Goal: Task Accomplishment & Management: Manage account settings

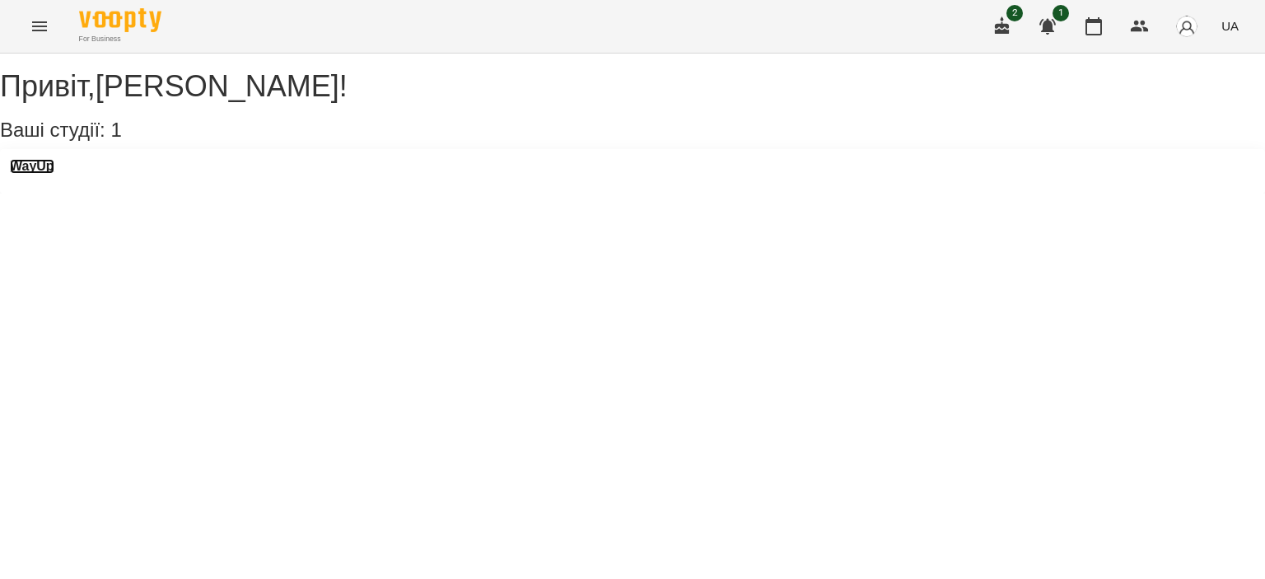
click at [43, 174] on h3 "WayUp" at bounding box center [32, 166] width 44 height 15
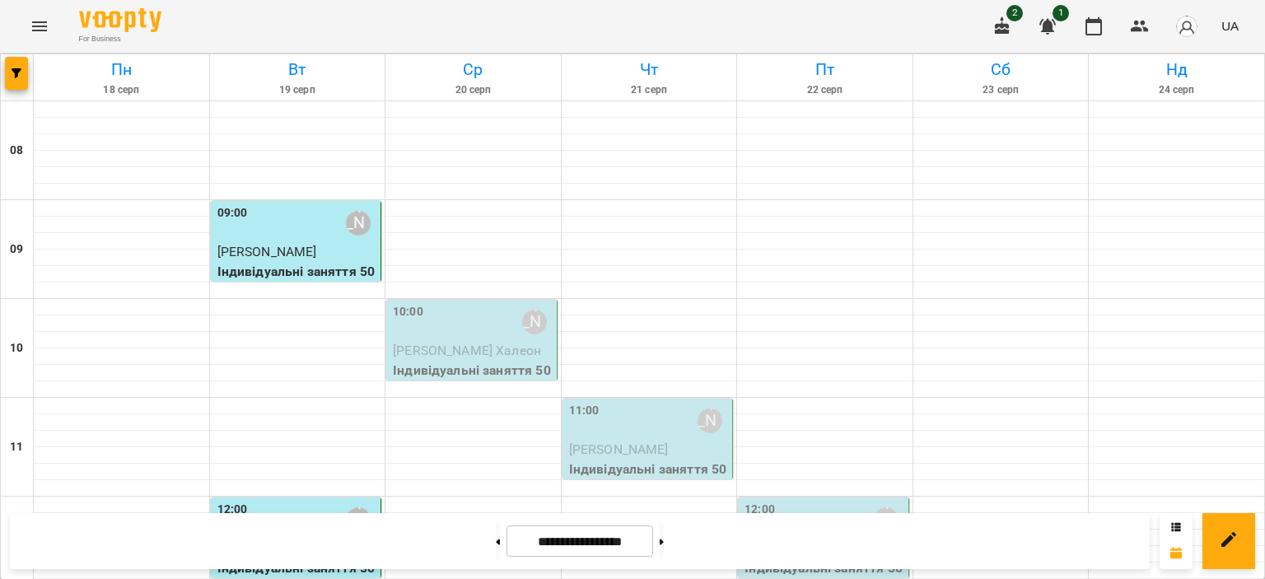
click at [468, 323] on div "10:00 [PERSON_NAME]" at bounding box center [473, 322] width 161 height 38
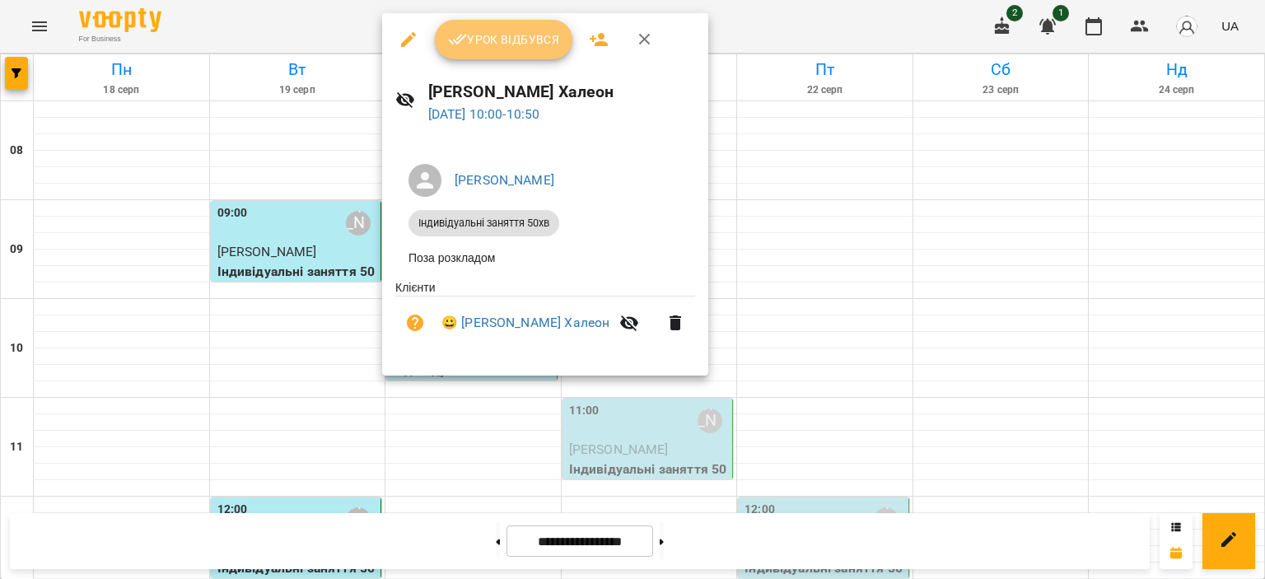
click at [478, 26] on button "Урок відбувся" at bounding box center [504, 40] width 138 height 40
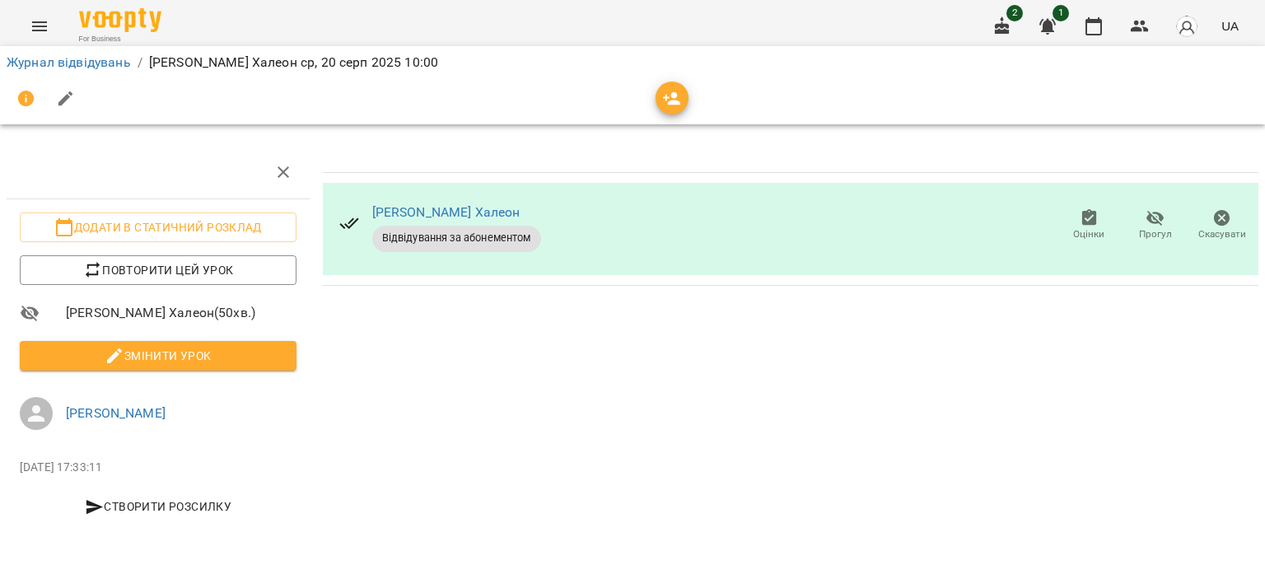
click at [73, 73] on div "Журнал відвідувань / [PERSON_NAME] Халеон [DATE] 10:00" at bounding box center [632, 62] width 1259 height 26
click at [82, 65] on link "Журнал відвідувань" at bounding box center [69, 62] width 124 height 16
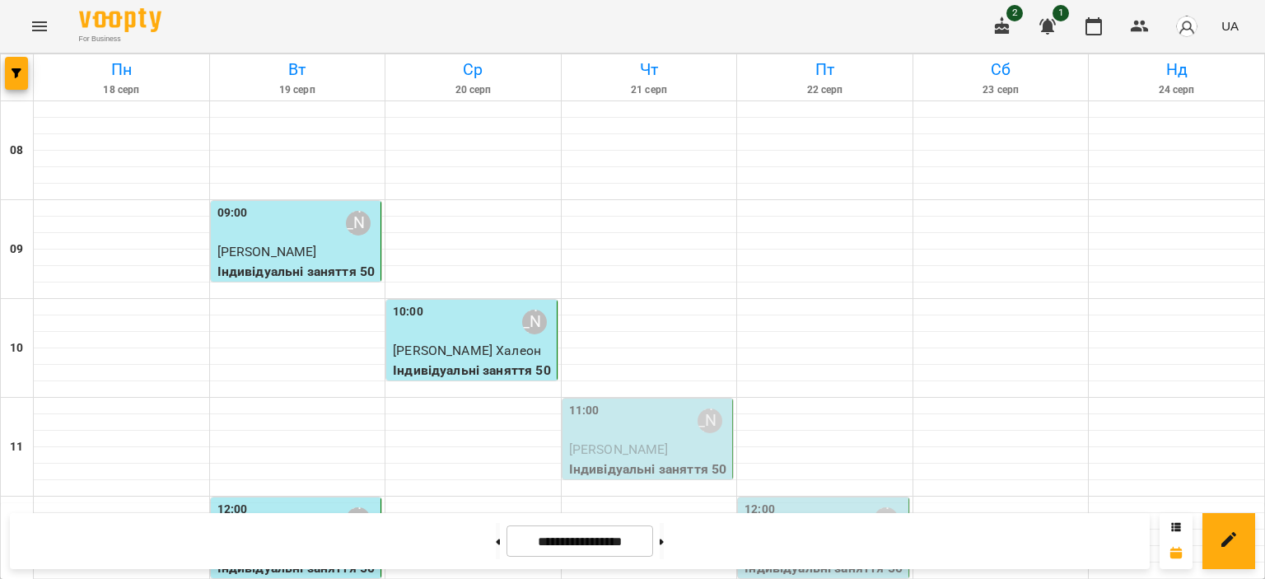
scroll to position [906, 0]
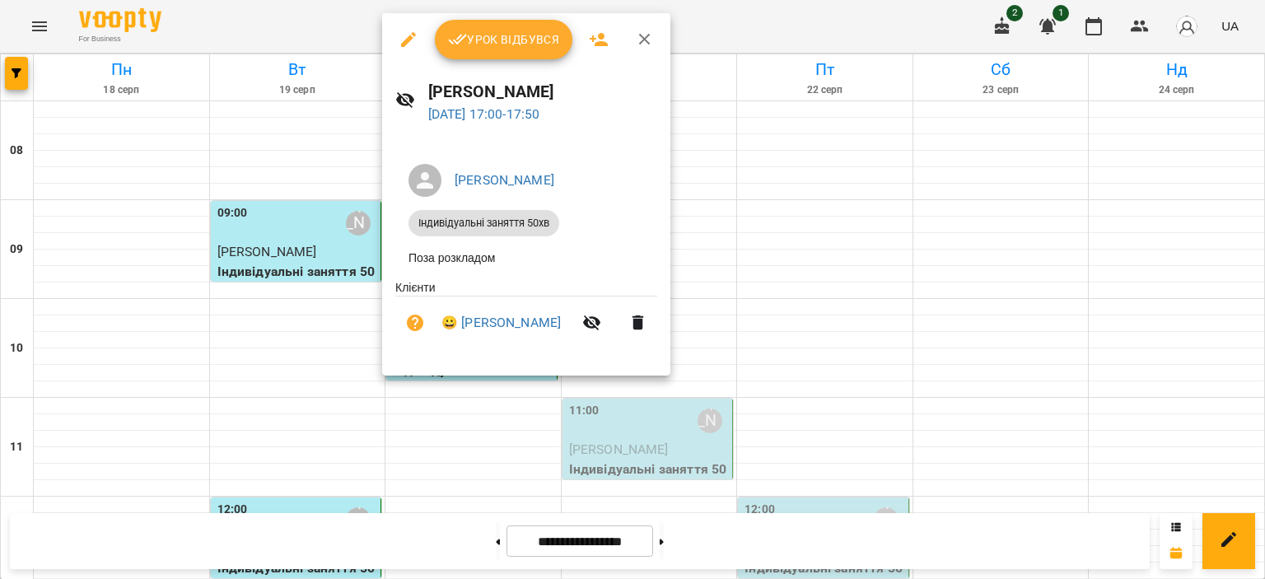
click at [534, 57] on button "Урок відбувся" at bounding box center [504, 40] width 138 height 40
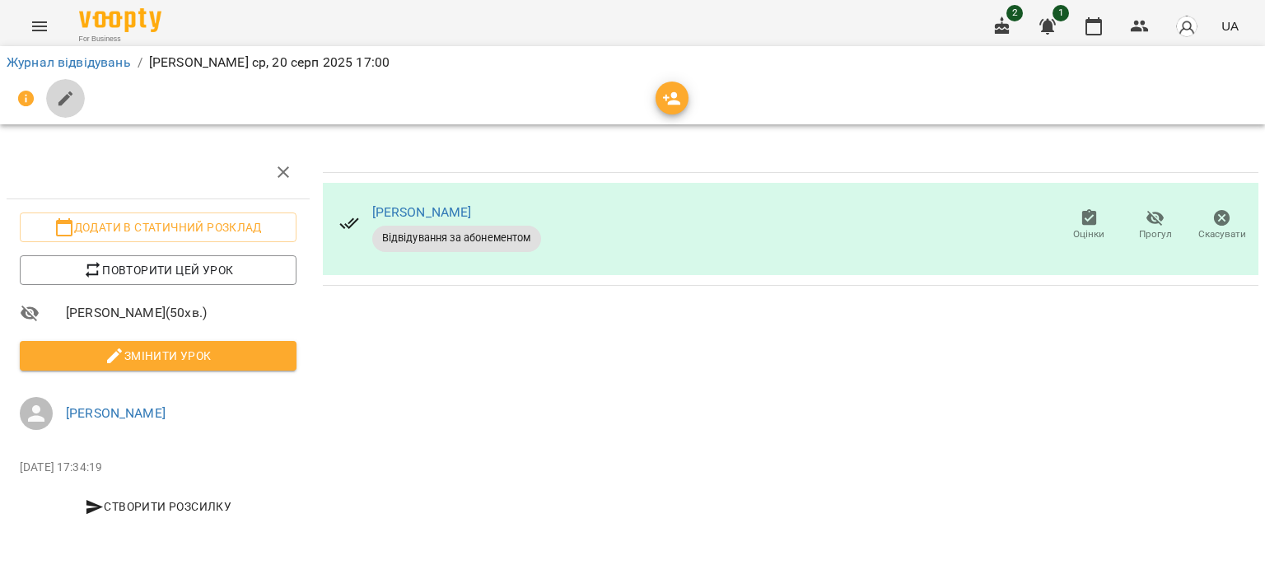
click at [75, 101] on button "button" at bounding box center [66, 99] width 40 height 40
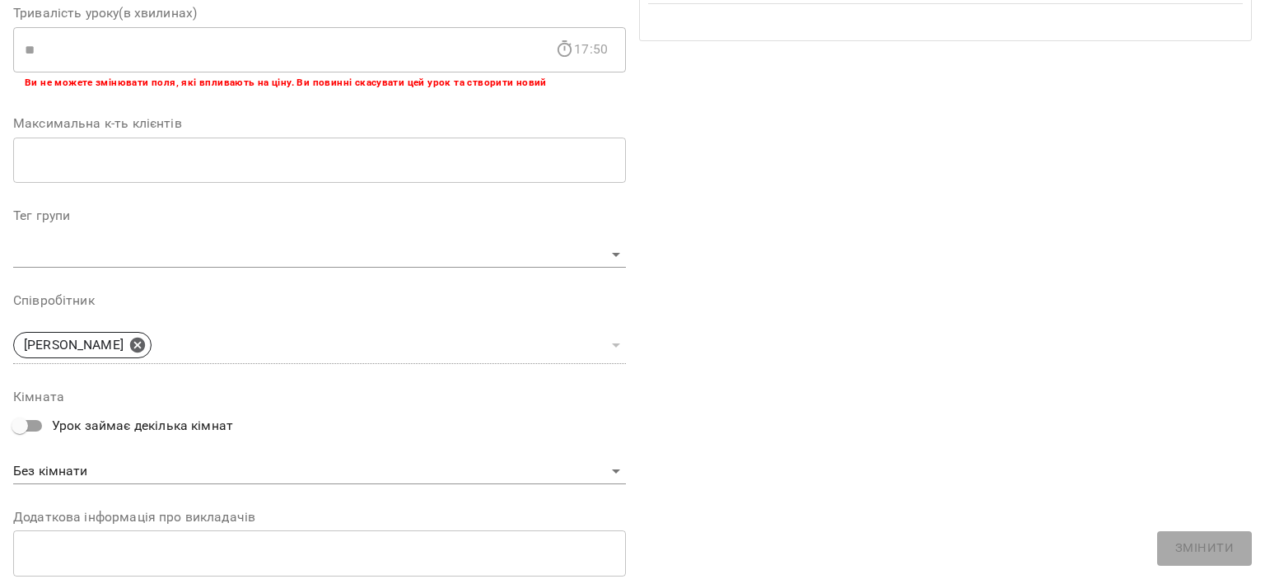
scroll to position [516, 0]
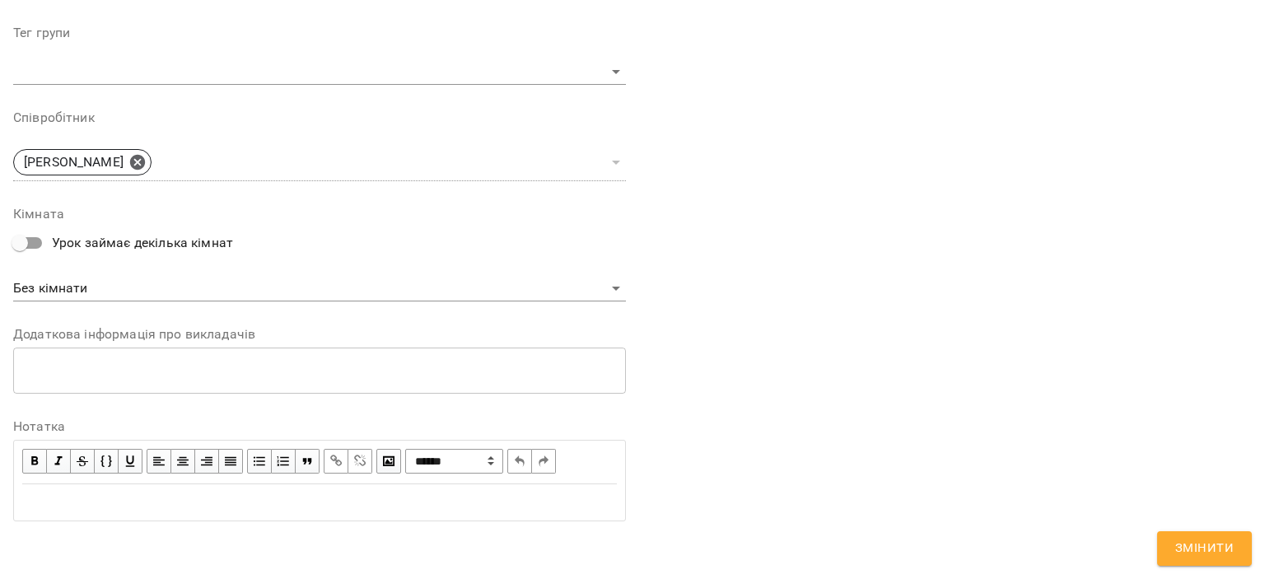
click at [136, 485] on div "Edit text" at bounding box center [320, 502] width 610 height 35
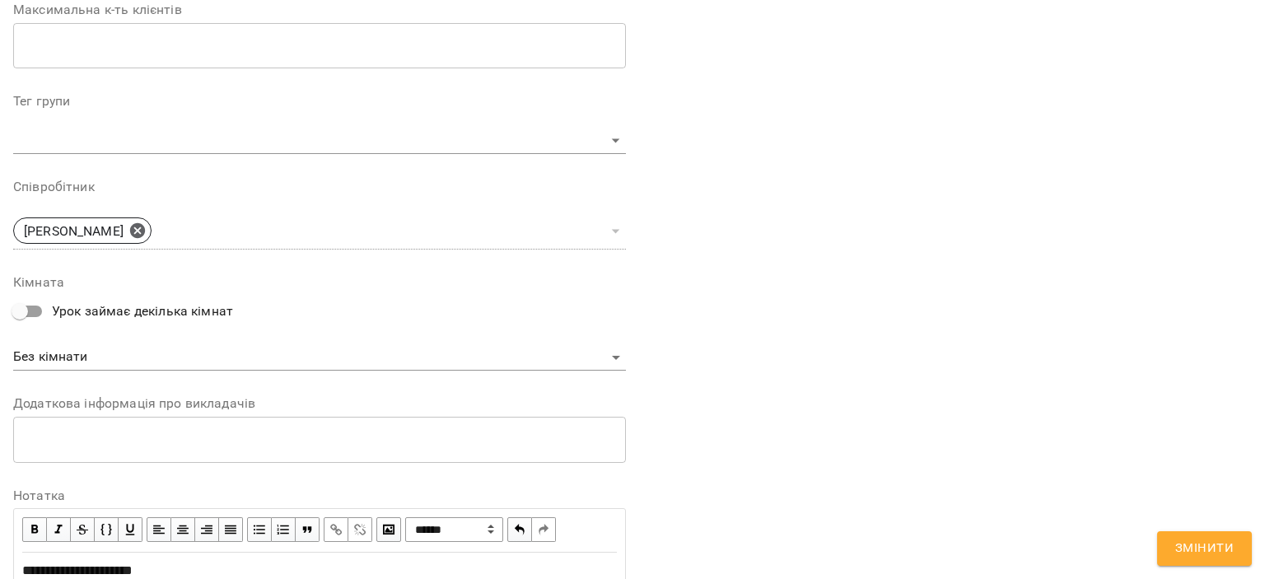
scroll to position [584, 0]
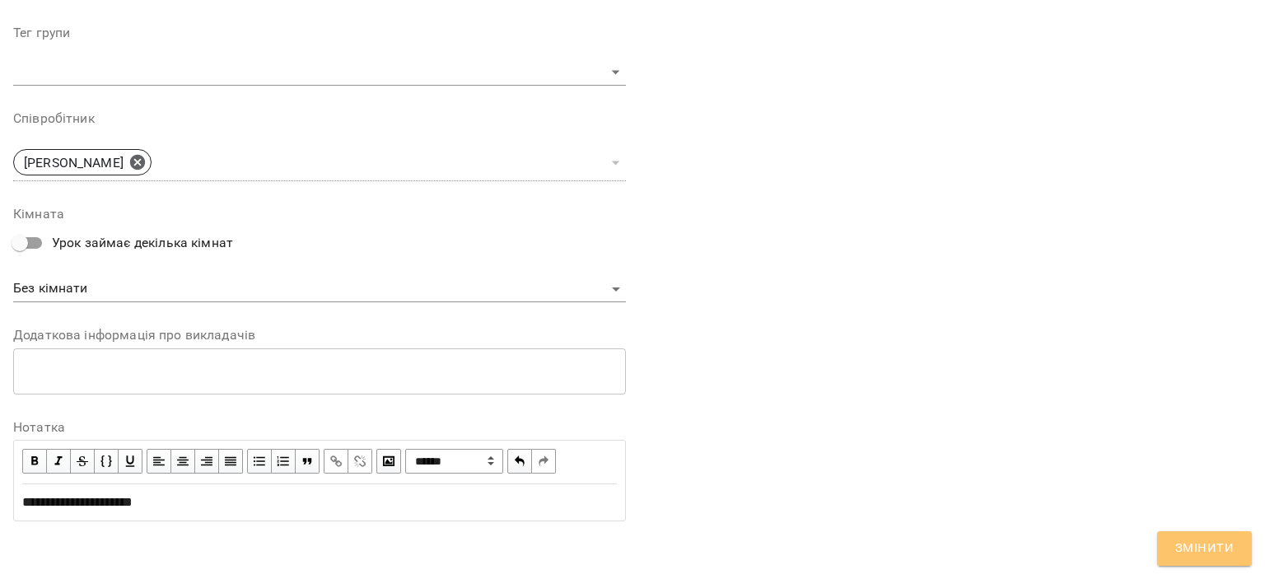
click at [1175, 543] on button "Змінити" at bounding box center [1205, 548] width 95 height 35
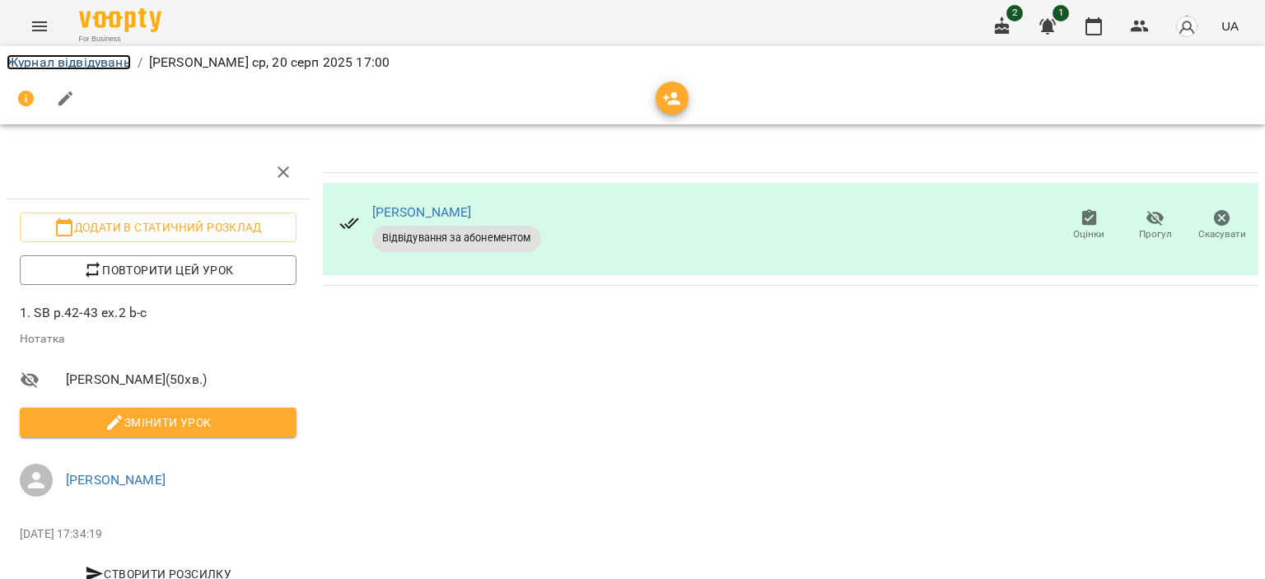
click at [91, 63] on link "Журнал відвідувань" at bounding box center [69, 62] width 124 height 16
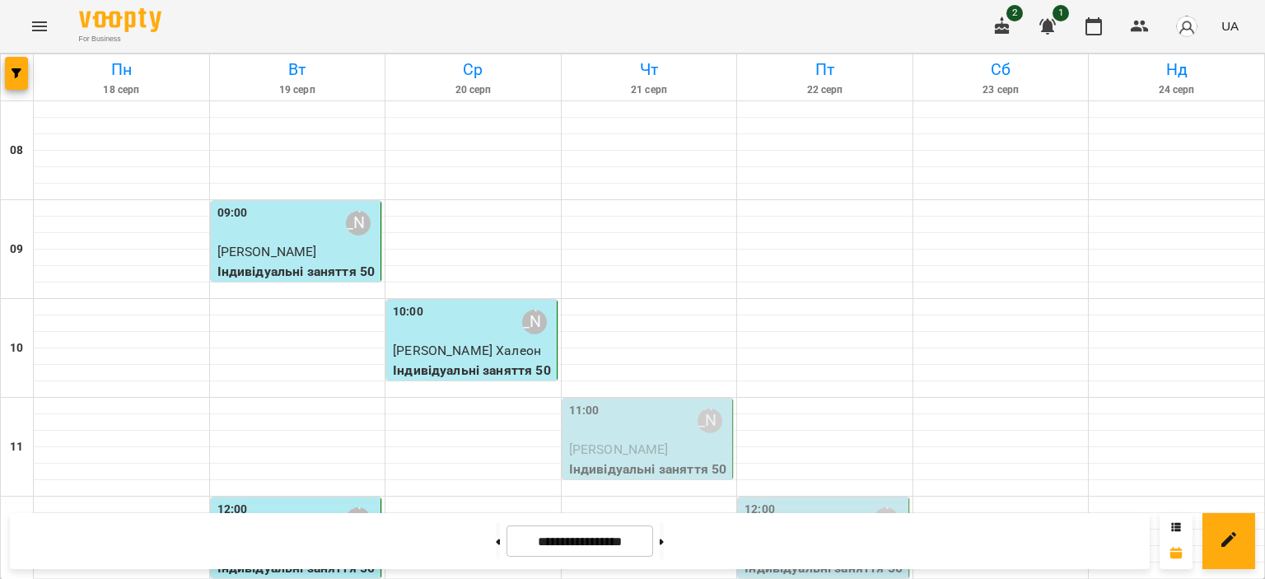
click at [503, 320] on div "10:00 [PERSON_NAME]" at bounding box center [473, 322] width 161 height 38
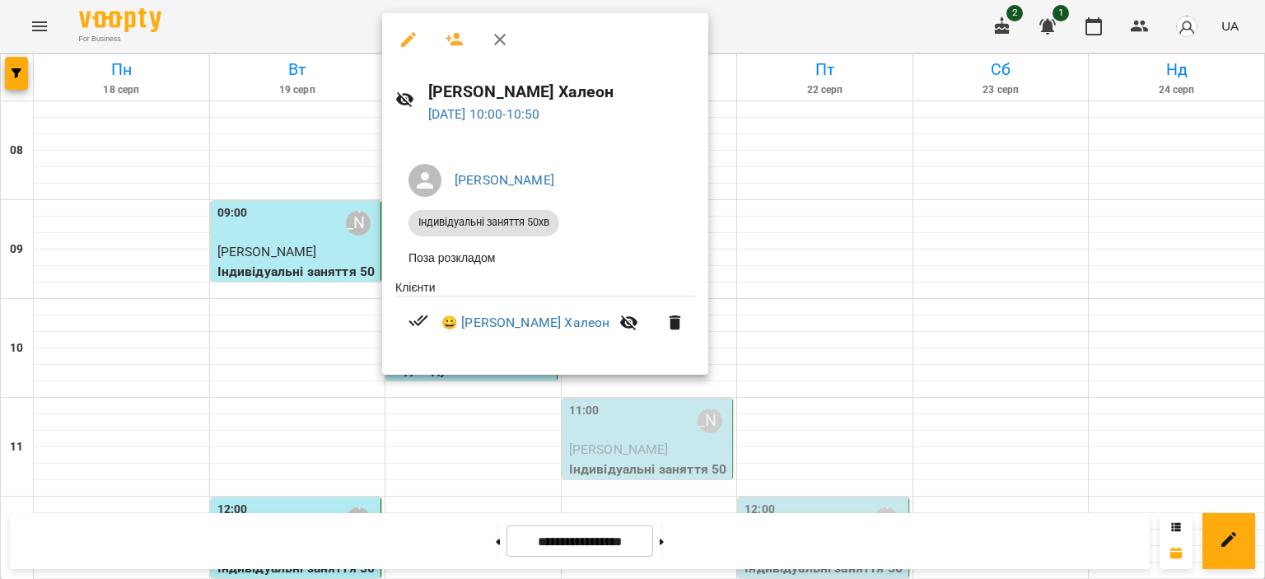
click at [408, 50] on button "button" at bounding box center [409, 40] width 40 height 40
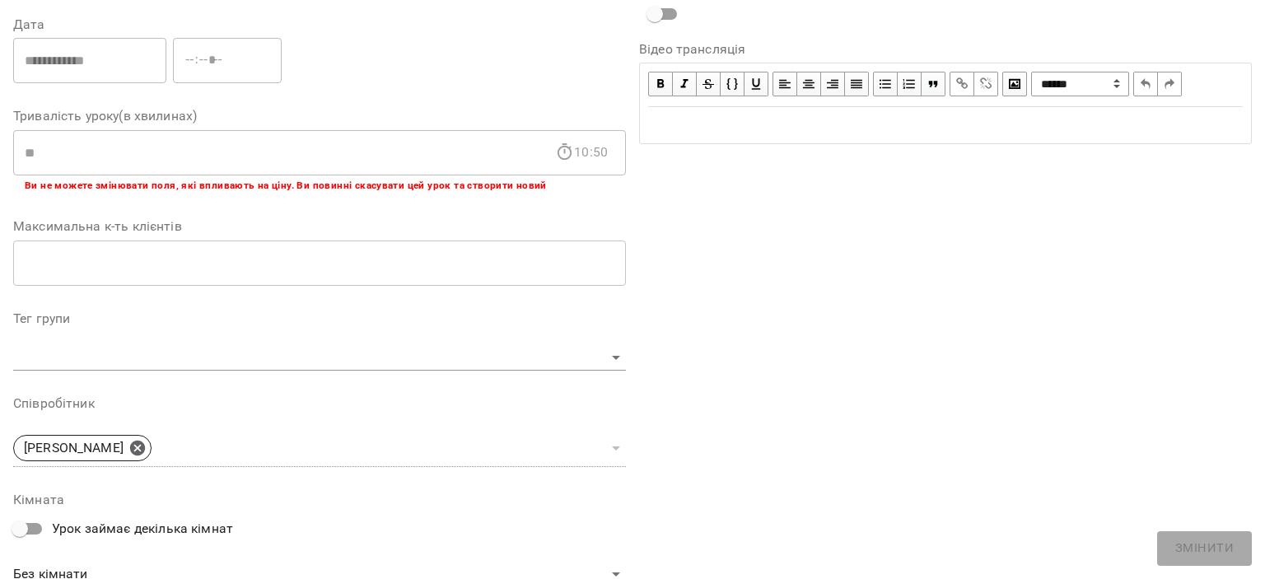
scroll to position [494, 0]
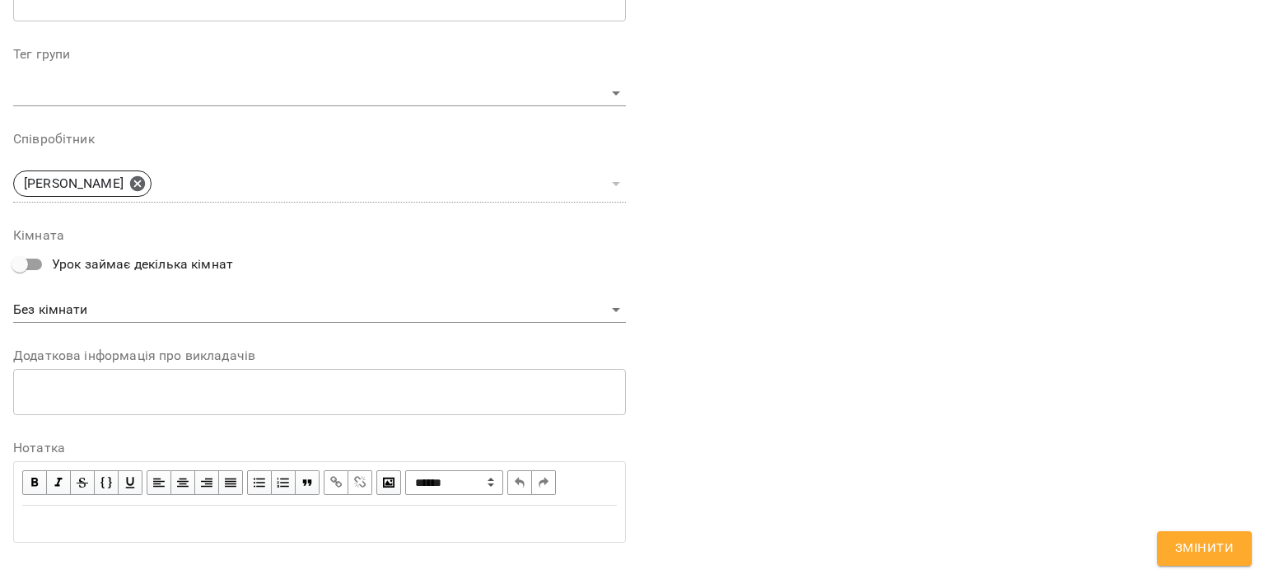
click at [55, 523] on div "Edit text" at bounding box center [319, 524] width 595 height 20
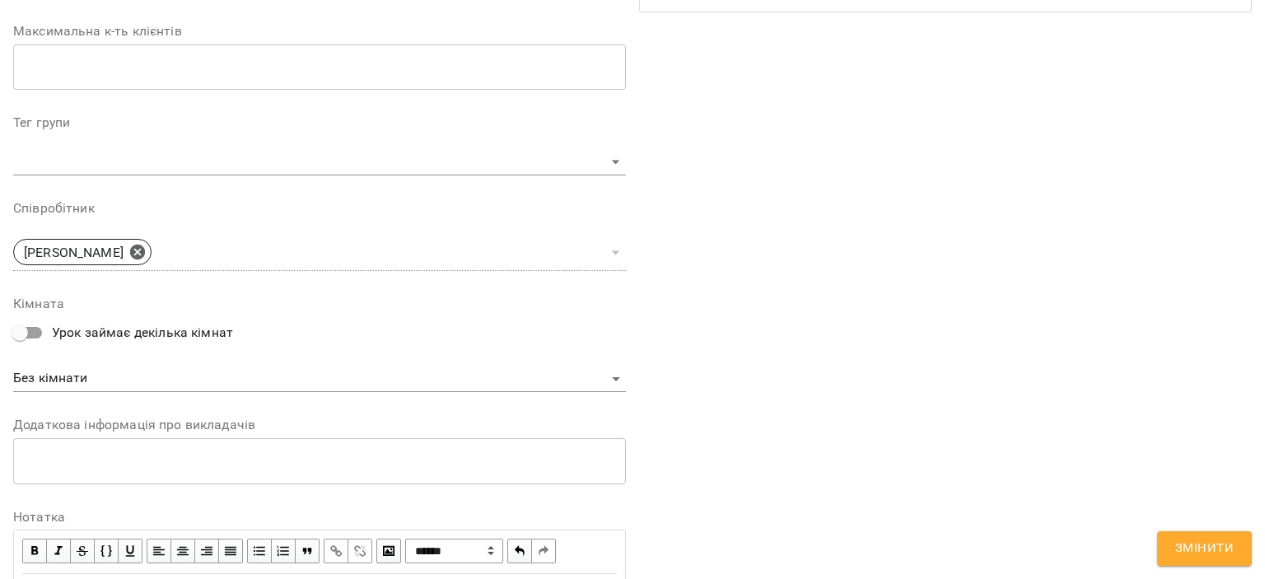
scroll to position [563, 0]
